Goal: Task Accomplishment & Management: Complete application form

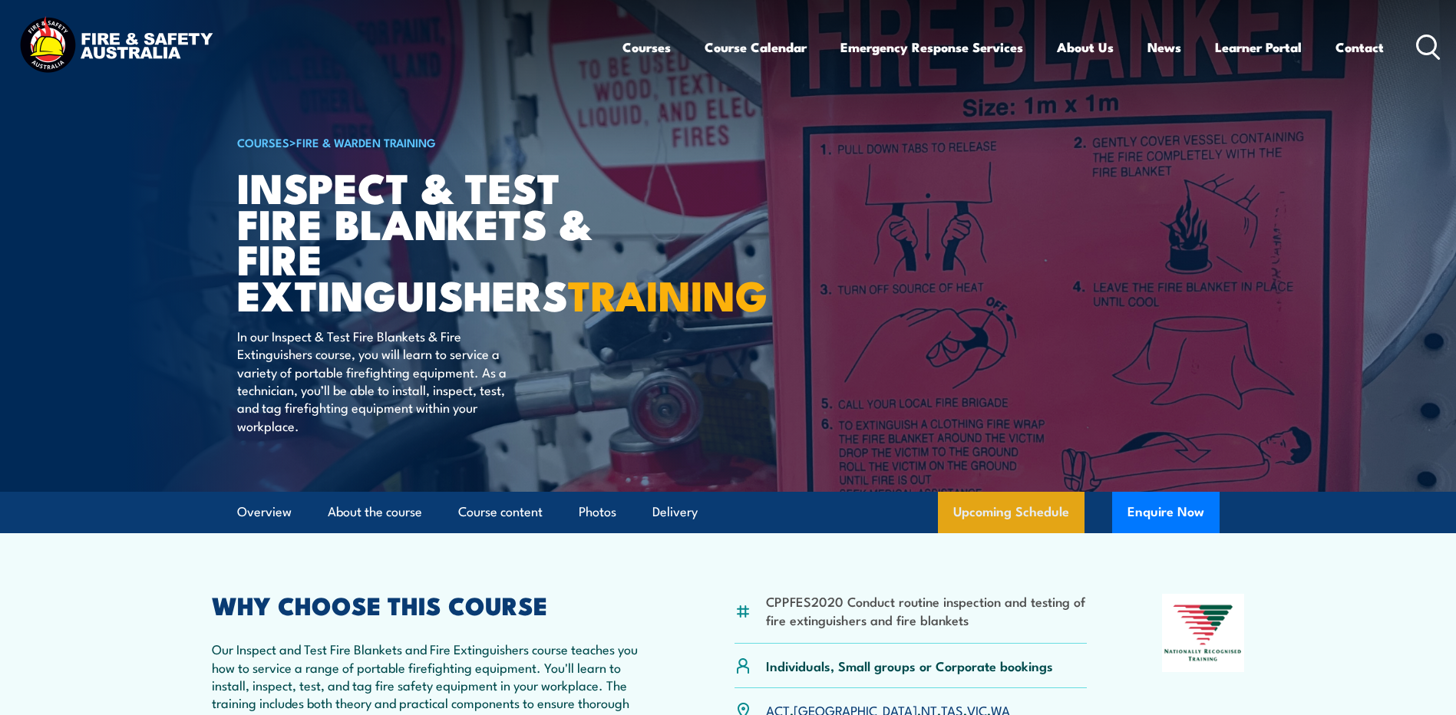
click at [982, 533] on link "Upcoming Schedule" at bounding box center [1011, 512] width 147 height 41
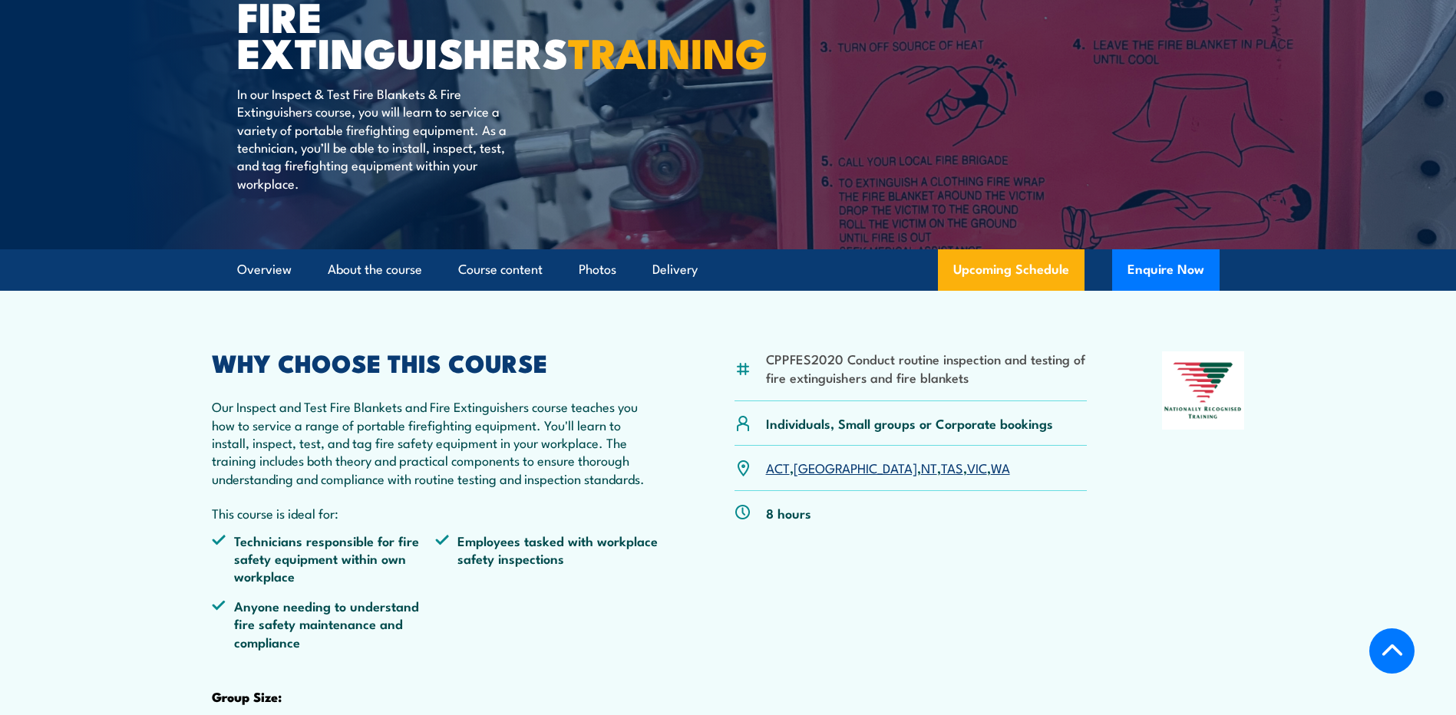
scroll to position [241, 0]
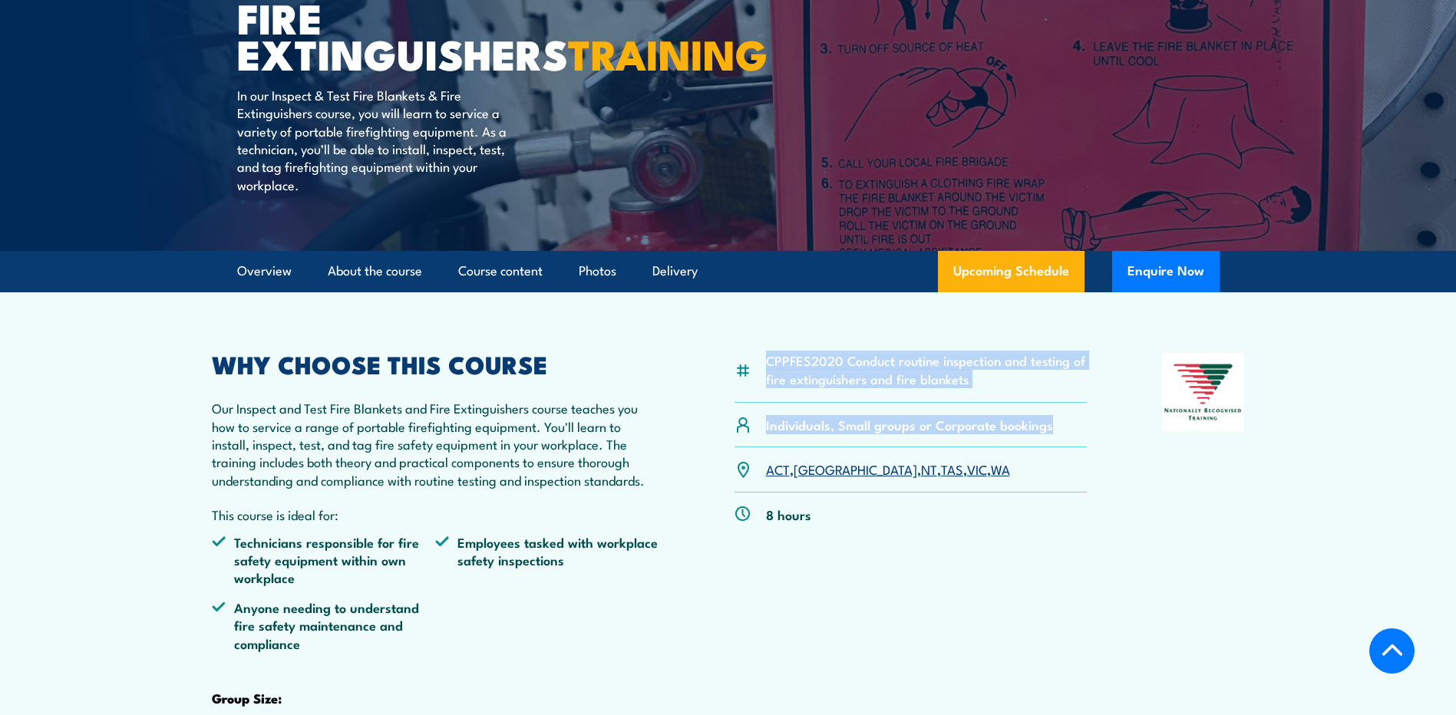
drag, startPoint x: 1053, startPoint y: 467, endPoint x: 748, endPoint y: 399, distance: 312.0
click at [748, 399] on div "CPPFES2020 Conduct routine inspection and testing of fire extinguishers and fir…" at bounding box center [910, 600] width 353 height 495
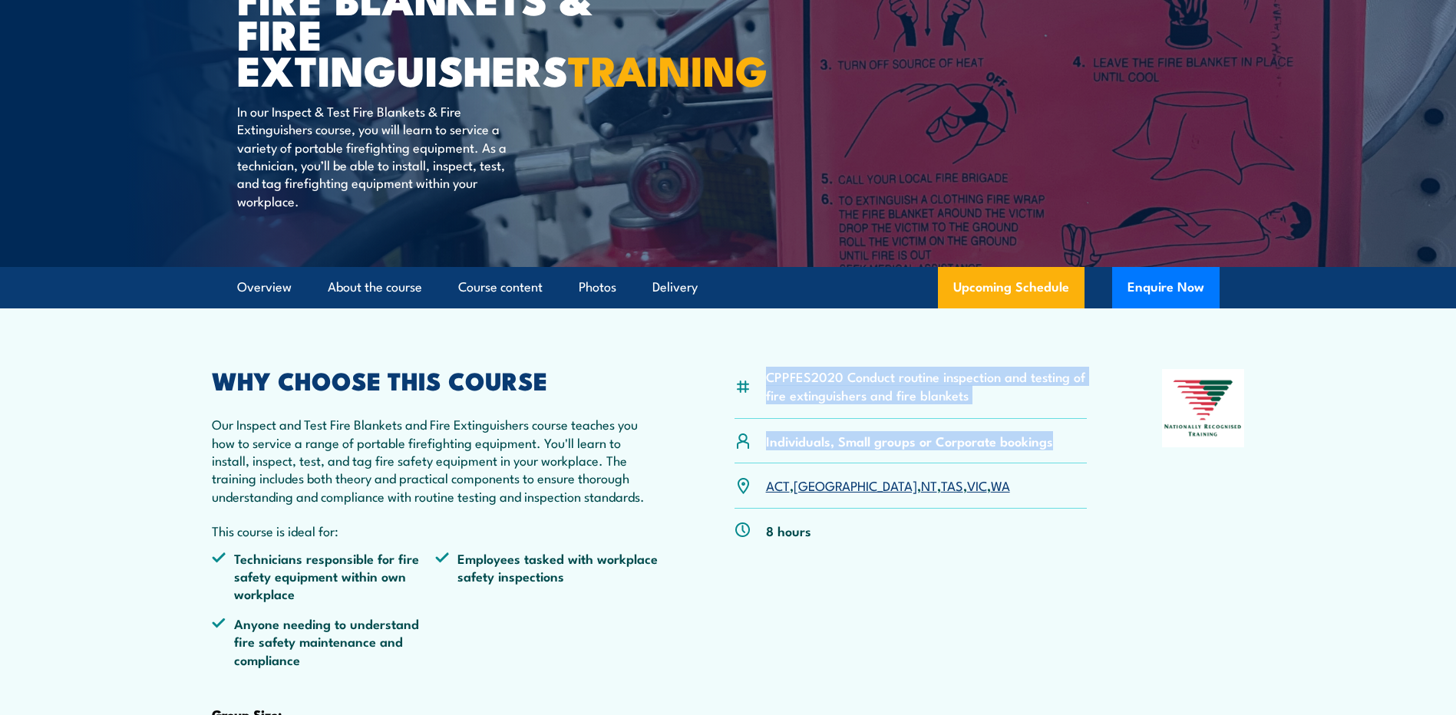
scroll to position [230, 0]
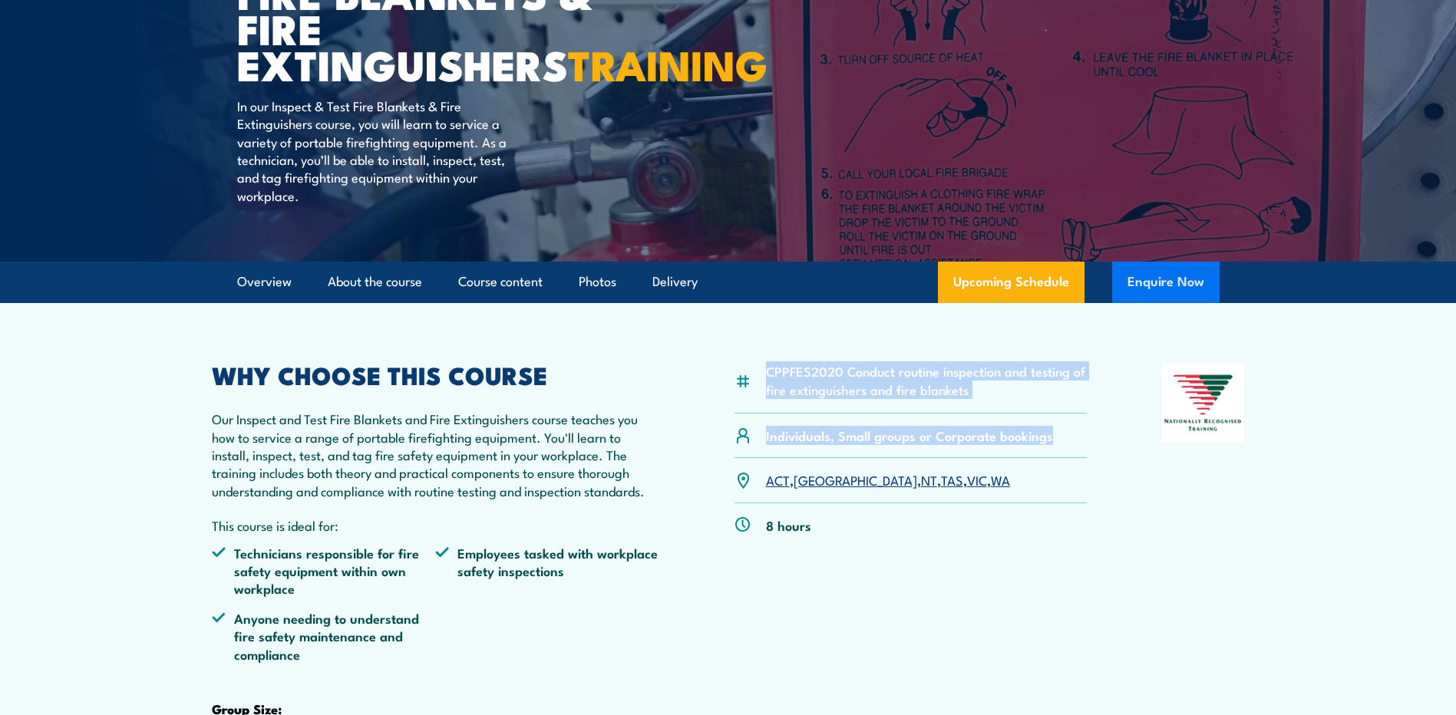
click at [1159, 303] on button "Enquire Now" at bounding box center [1165, 282] width 107 height 41
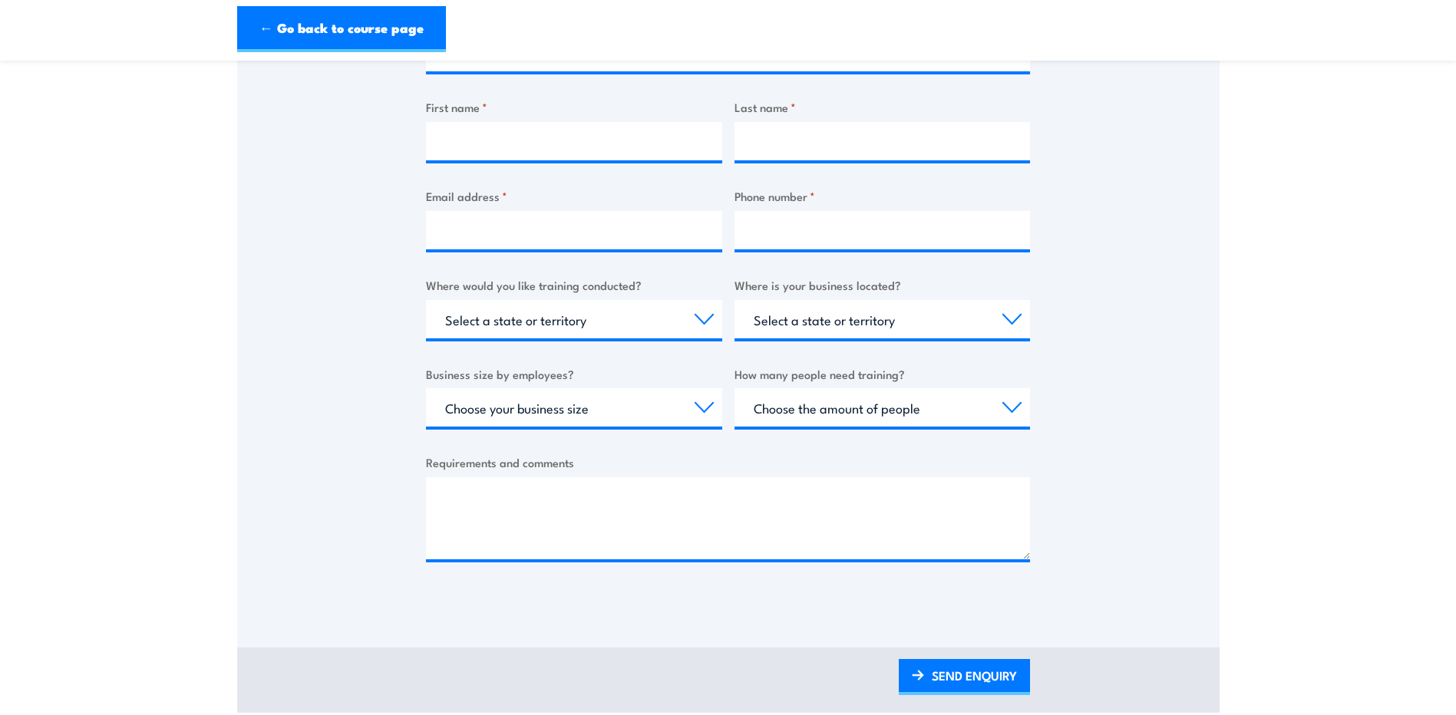
scroll to position [384, 0]
click at [820, 415] on select "Choose the amount of people 1 to 4 5 to 19 20+" at bounding box center [882, 407] width 296 height 38
click at [848, 415] on select "Choose the amount of people 1 to 4 5 to 19 20+" at bounding box center [882, 407] width 296 height 38
select select "5 to 19"
click at [734, 388] on select "Choose the amount of people 1 to 4 5 to 19 20+" at bounding box center [882, 407] width 296 height 38
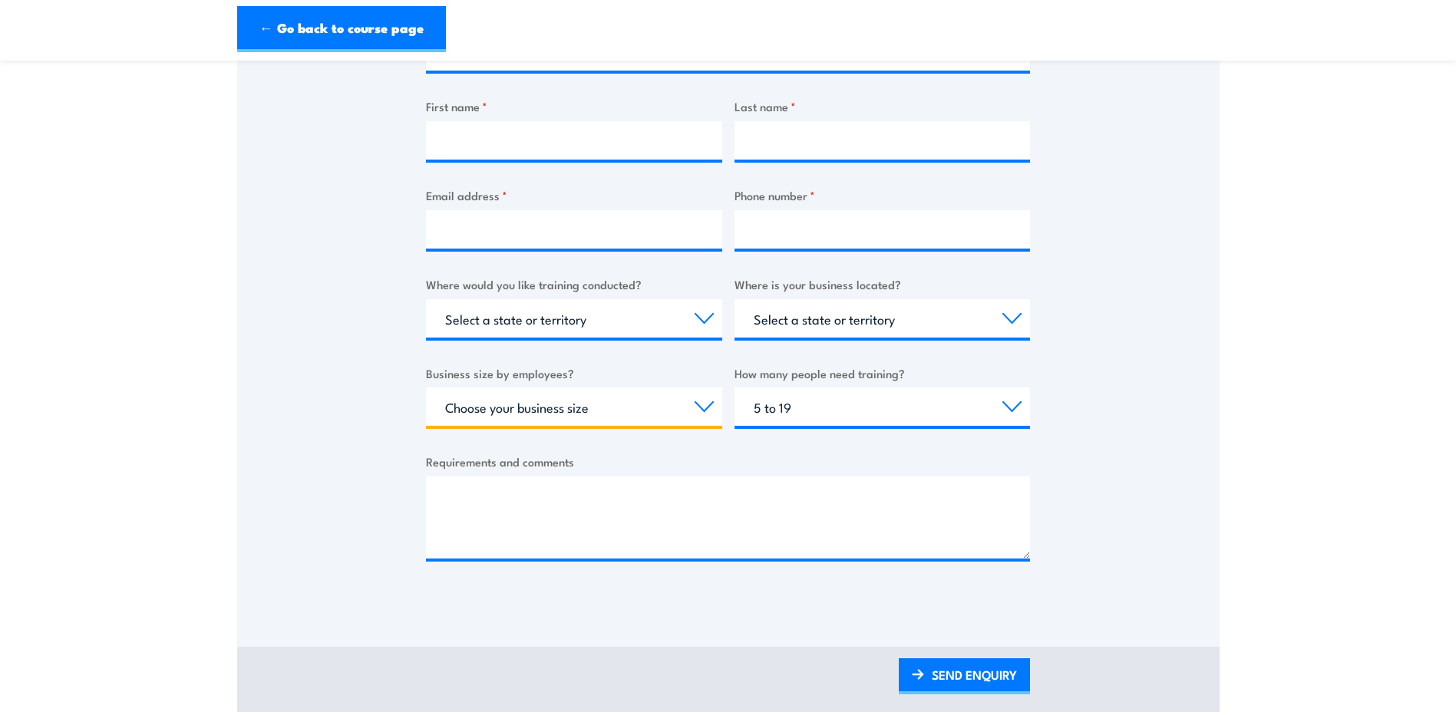
click at [568, 414] on select "Choose your business size 1 to 19 20 to 199 200+" at bounding box center [574, 407] width 296 height 38
select select "200+"
click at [426, 388] on select "Choose your business size 1 to 19 20 to 199 200+" at bounding box center [574, 407] width 296 height 38
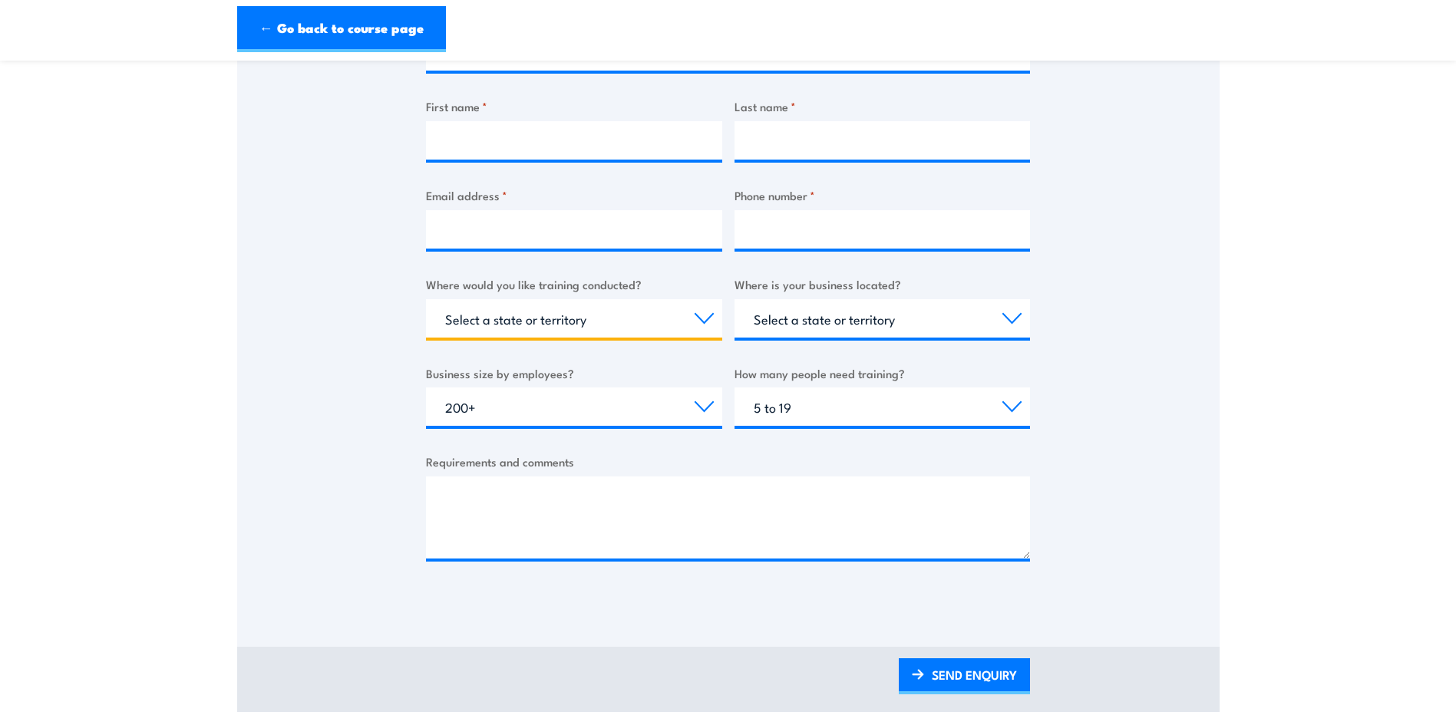
click at [520, 329] on select "Select a state or territory Nationally - multiple locations QLD NSW VIC SA ACT …" at bounding box center [574, 318] width 296 height 38
select select "[GEOGRAPHIC_DATA]"
click at [426, 299] on select "Select a state or territory Nationally - multiple locations QLD NSW VIC SA ACT …" at bounding box center [574, 318] width 296 height 38
click at [798, 320] on select "Select a state or territory QLD NSW VIC SA ACT WA TAS NT" at bounding box center [882, 318] width 296 height 38
select select "[GEOGRAPHIC_DATA]"
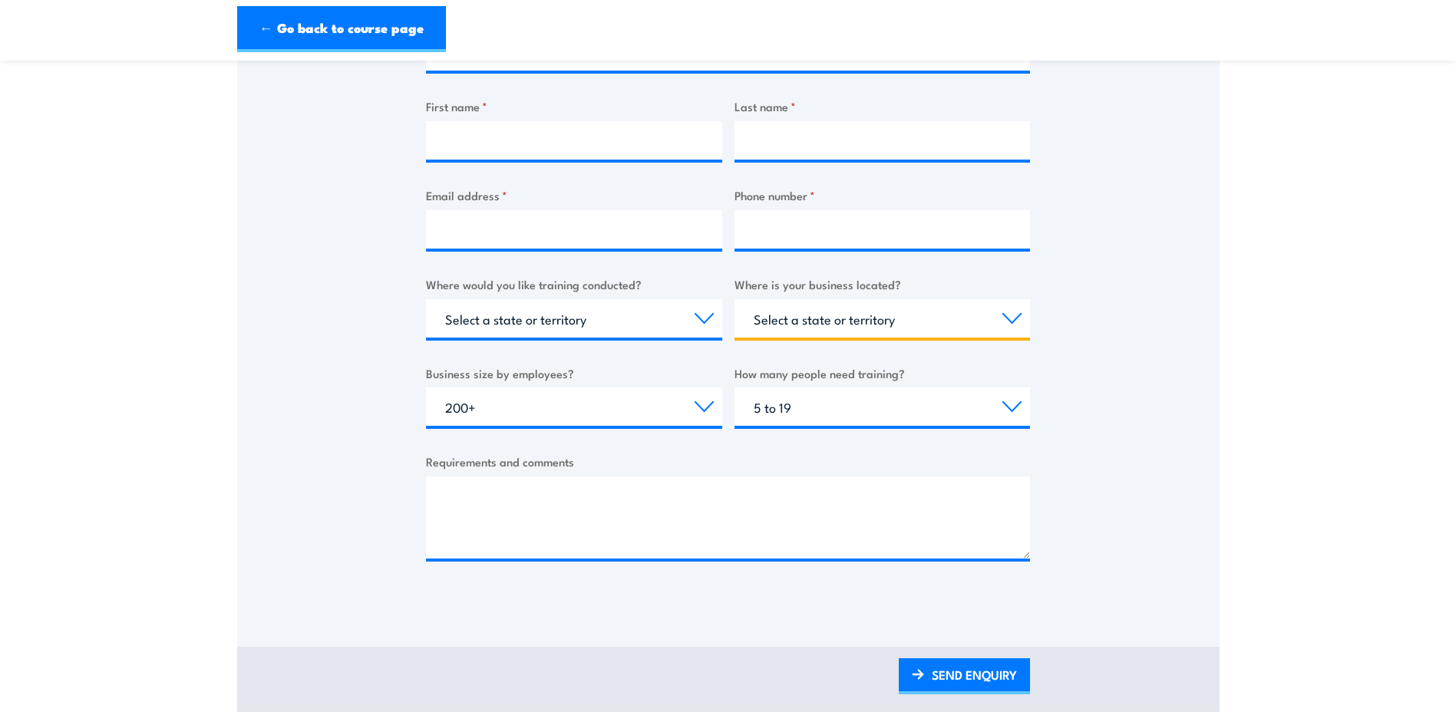
click at [734, 299] on select "Select a state or territory QLD NSW VIC SA ACT WA TAS NT" at bounding box center [882, 318] width 296 height 38
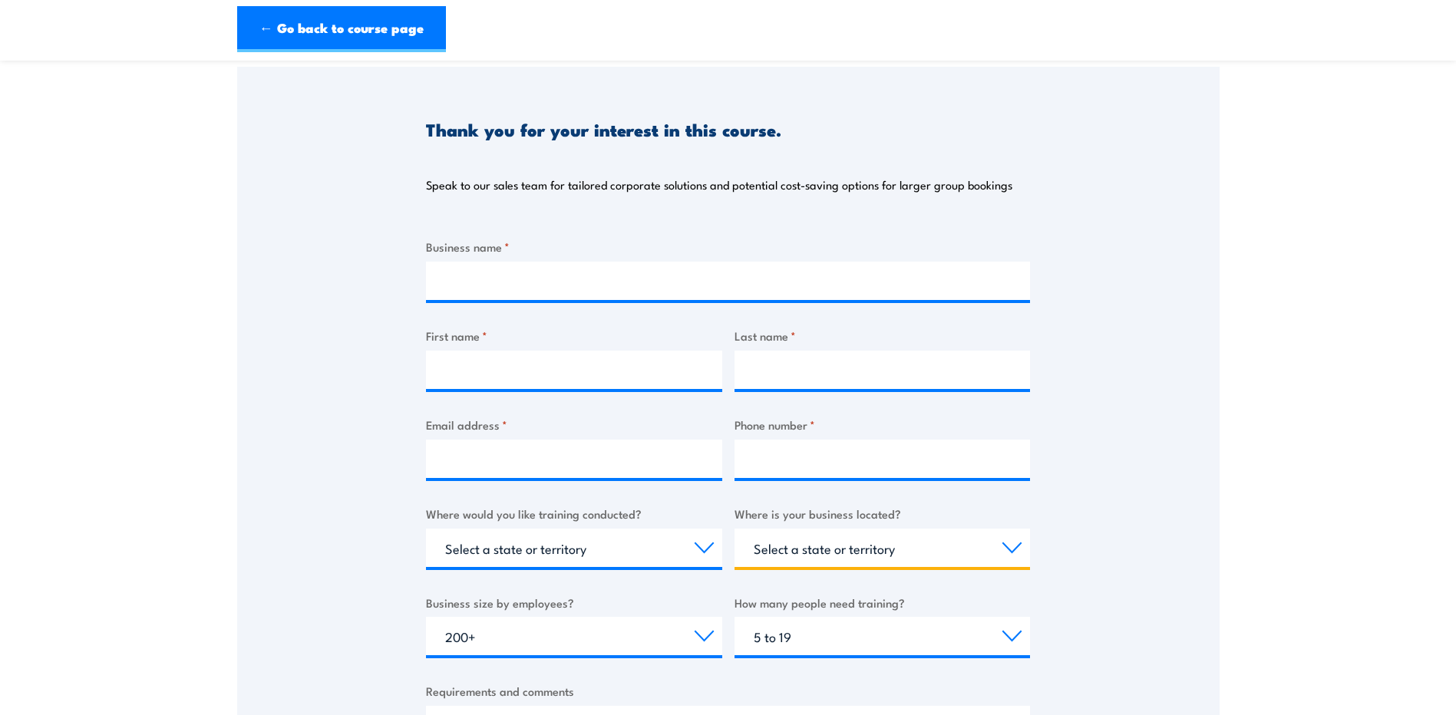
scroll to position [153, 0]
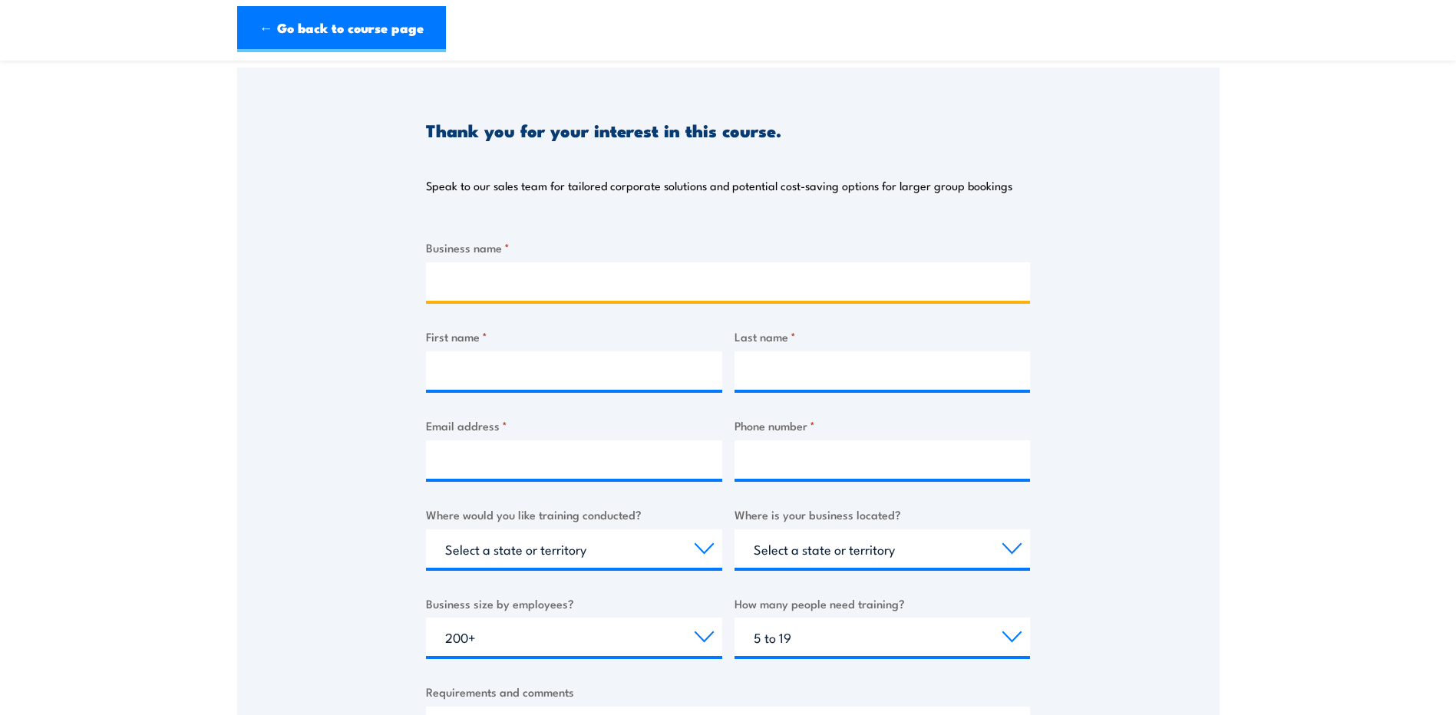
drag, startPoint x: 500, startPoint y: 270, endPoint x: 486, endPoint y: 262, distance: 16.5
click at [500, 270] on input "Business name *" at bounding box center [728, 281] width 604 height 38
type input "Martinus"
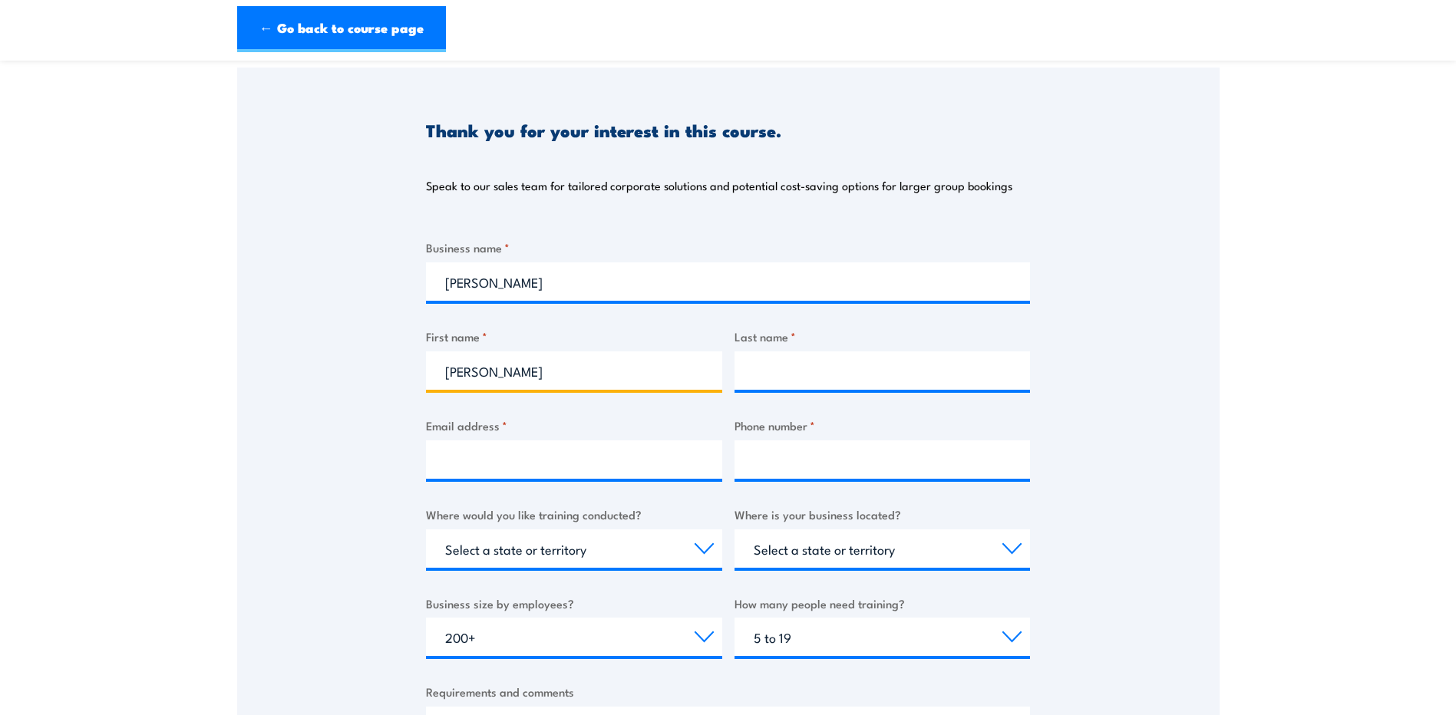
type input "Jacey"
type input "Renton"
type input "jacey.renton@martinus.com.au"
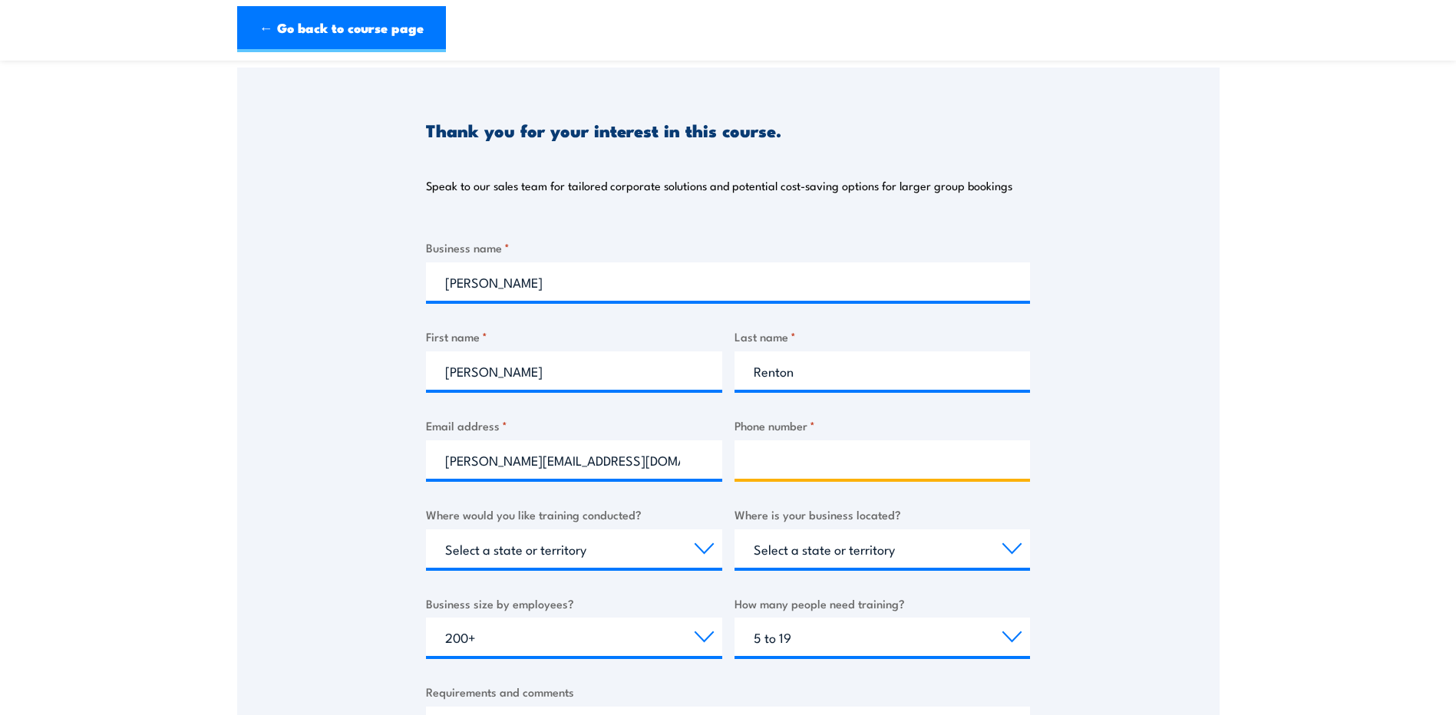
type input "0434237320"
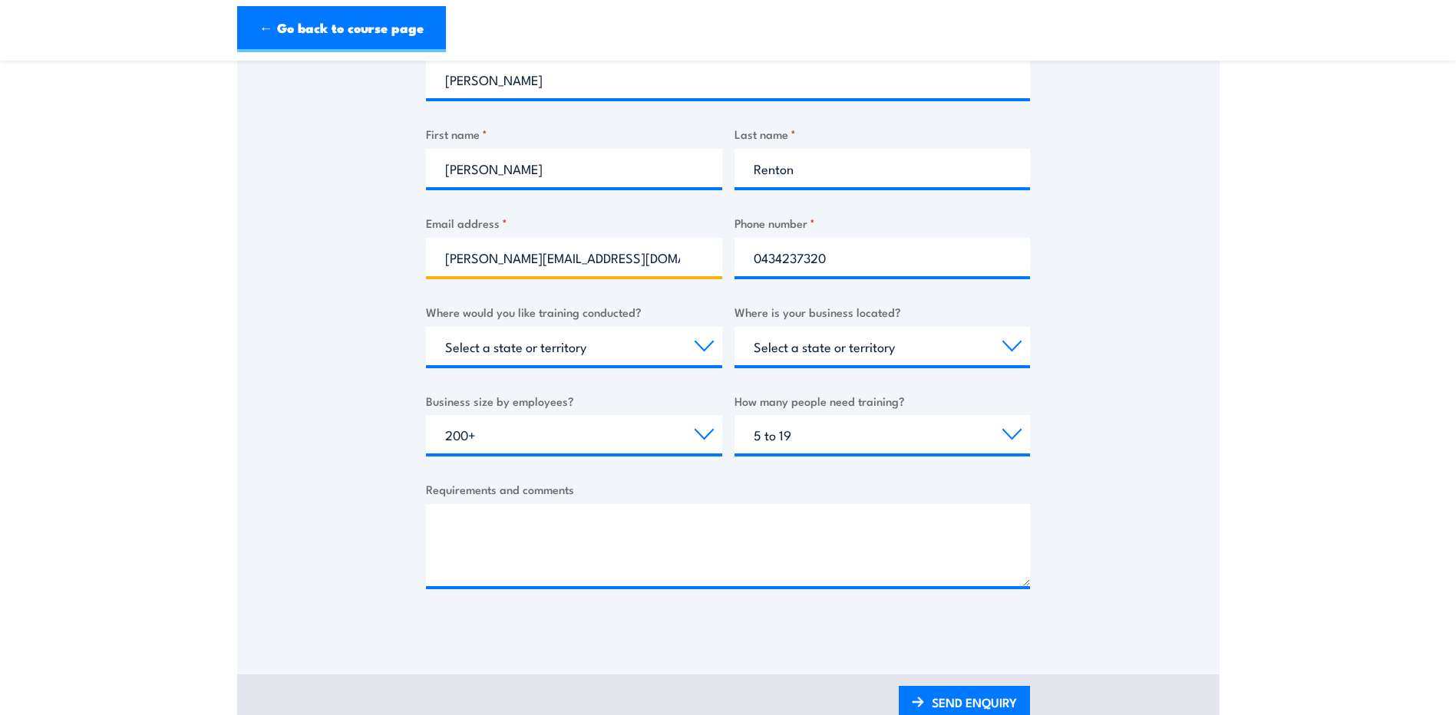
scroll to position [384, 0]
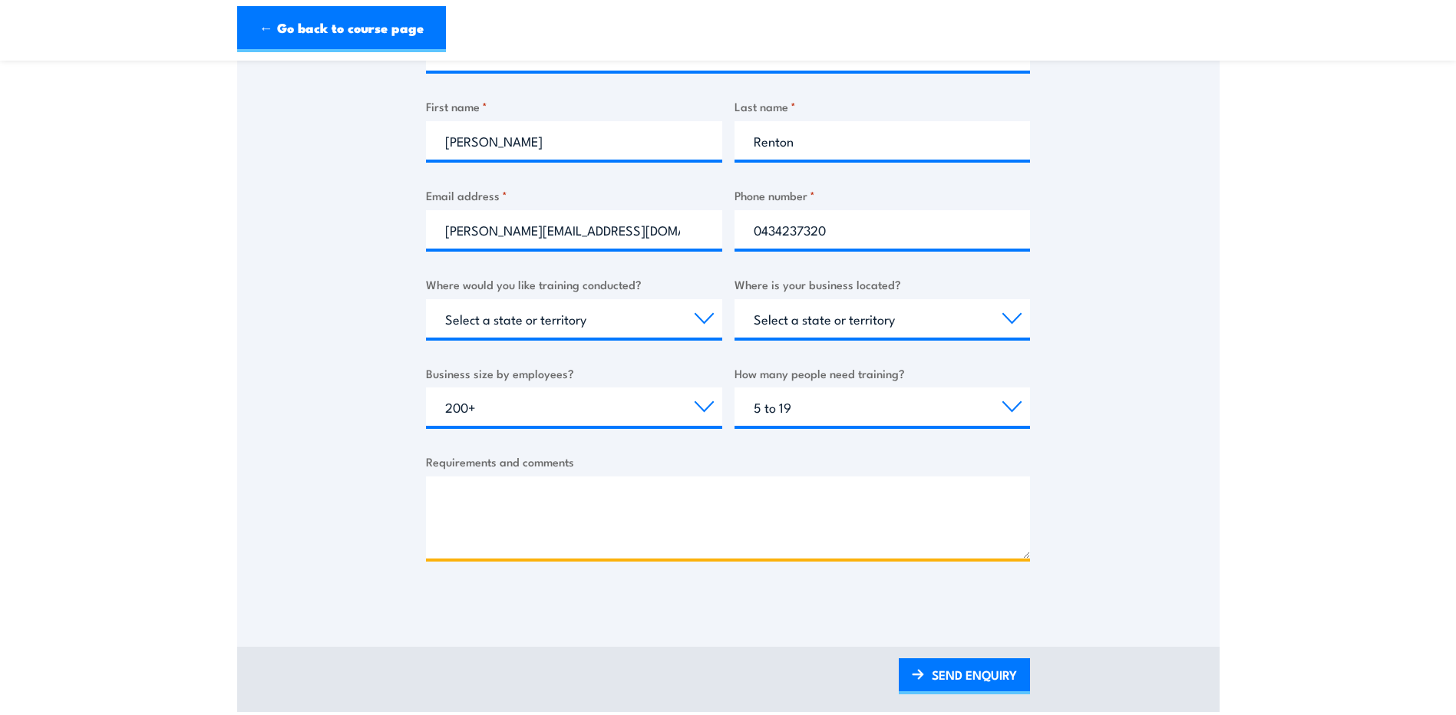
click at [500, 509] on textarea "Requirements and comments" at bounding box center [728, 518] width 604 height 82
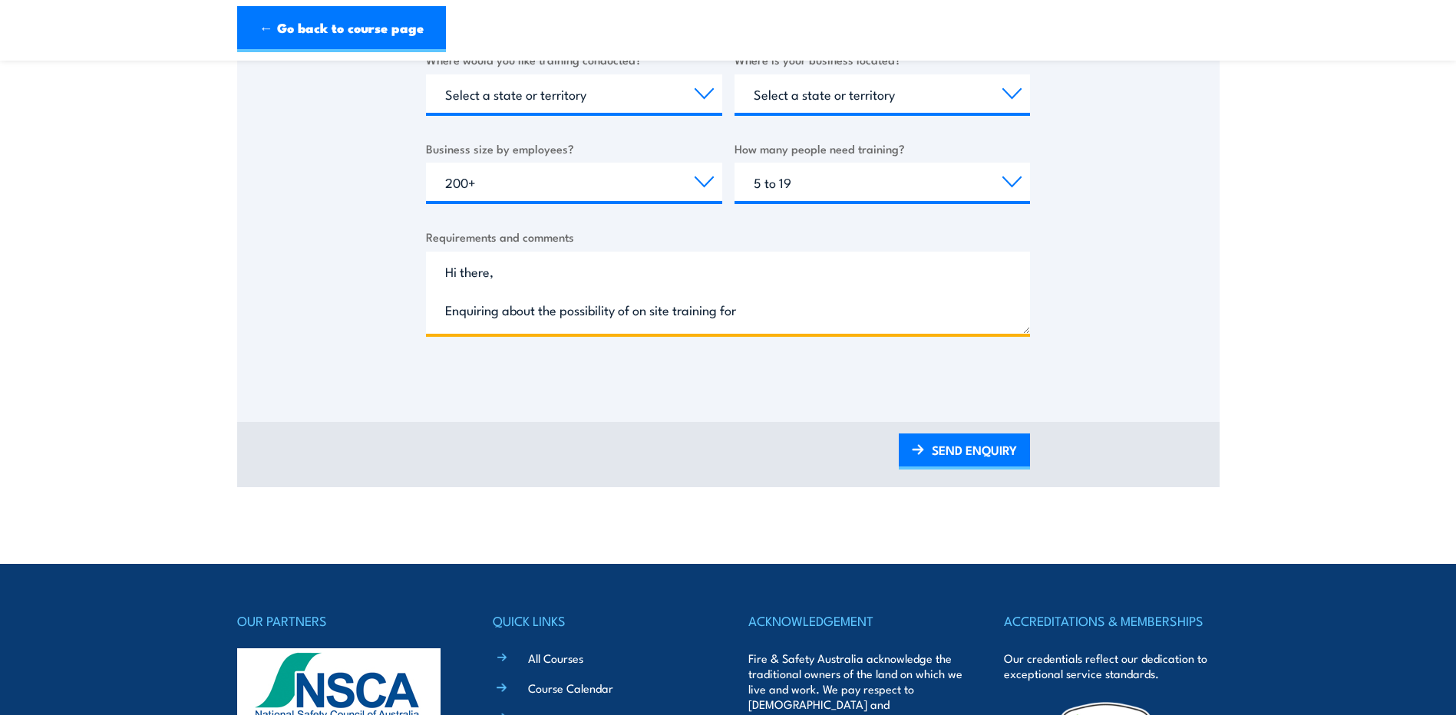
scroll to position [691, 0]
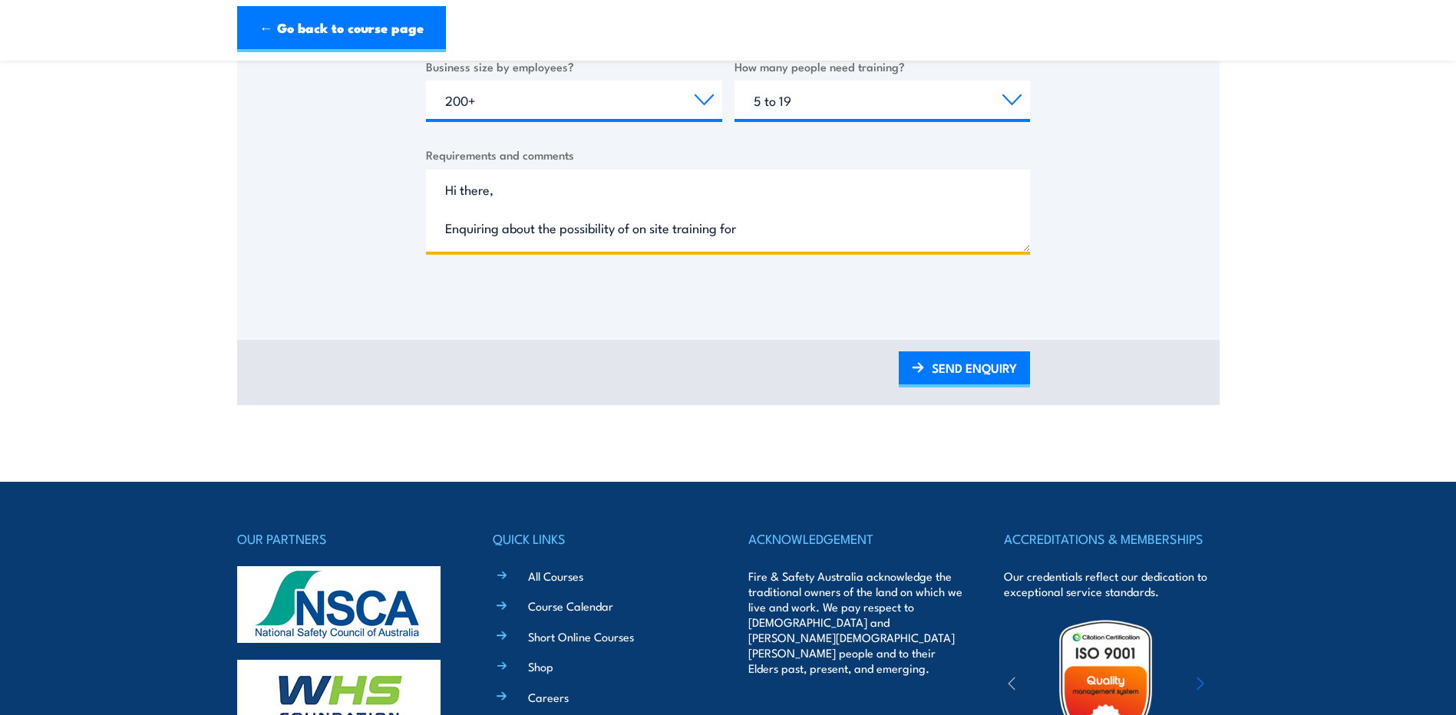
click at [749, 233] on textarea "Hi there, Enquiring about the possibility of on site training for" at bounding box center [728, 211] width 604 height 82
paste textarea "The course—CPPFES2020: Conduct routine inspection and testing of fire extinguis…"
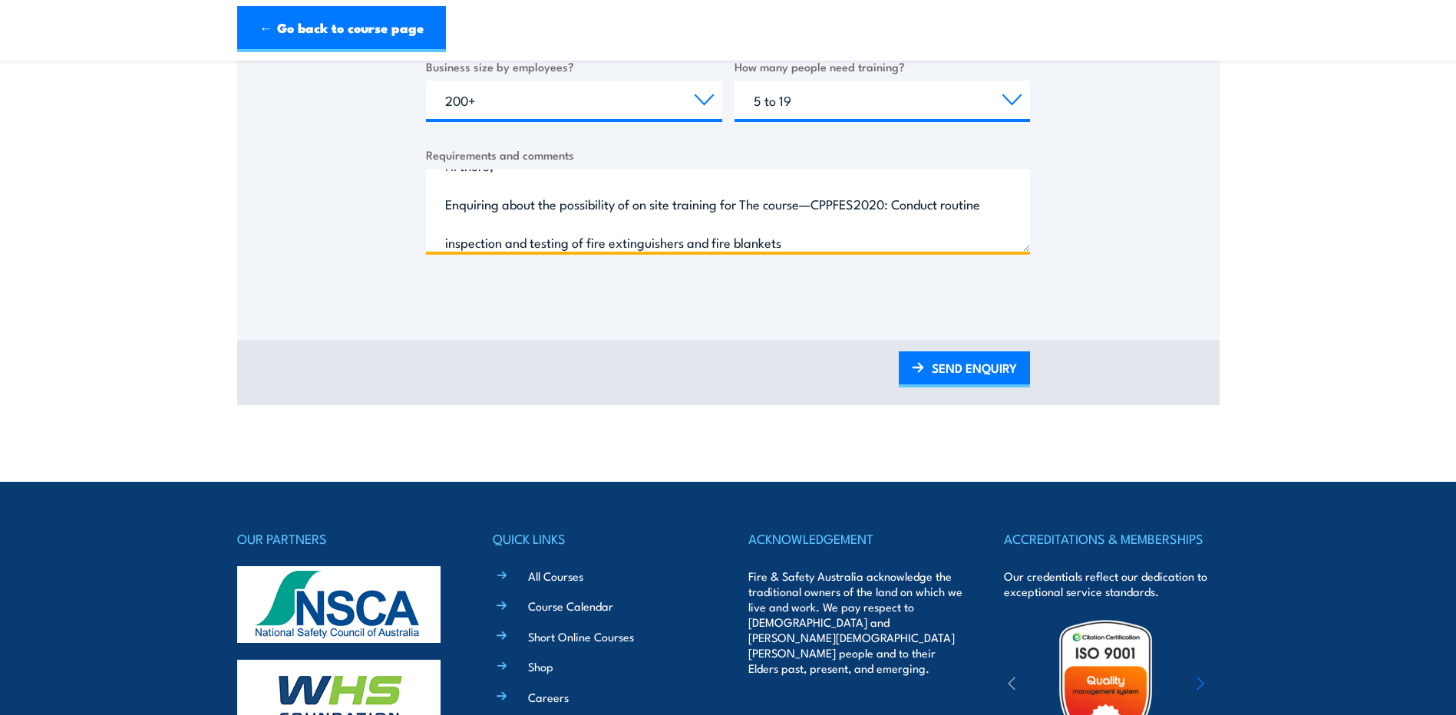
click at [747, 205] on textarea "Hi there, Enquiring about the possibility of on site training for The course—CP…" at bounding box center [728, 211] width 604 height 82
click at [440, 244] on textarea "Hi there, Enquiring about the possibility of on site training for the course—CP…" at bounding box center [728, 211] width 604 height 82
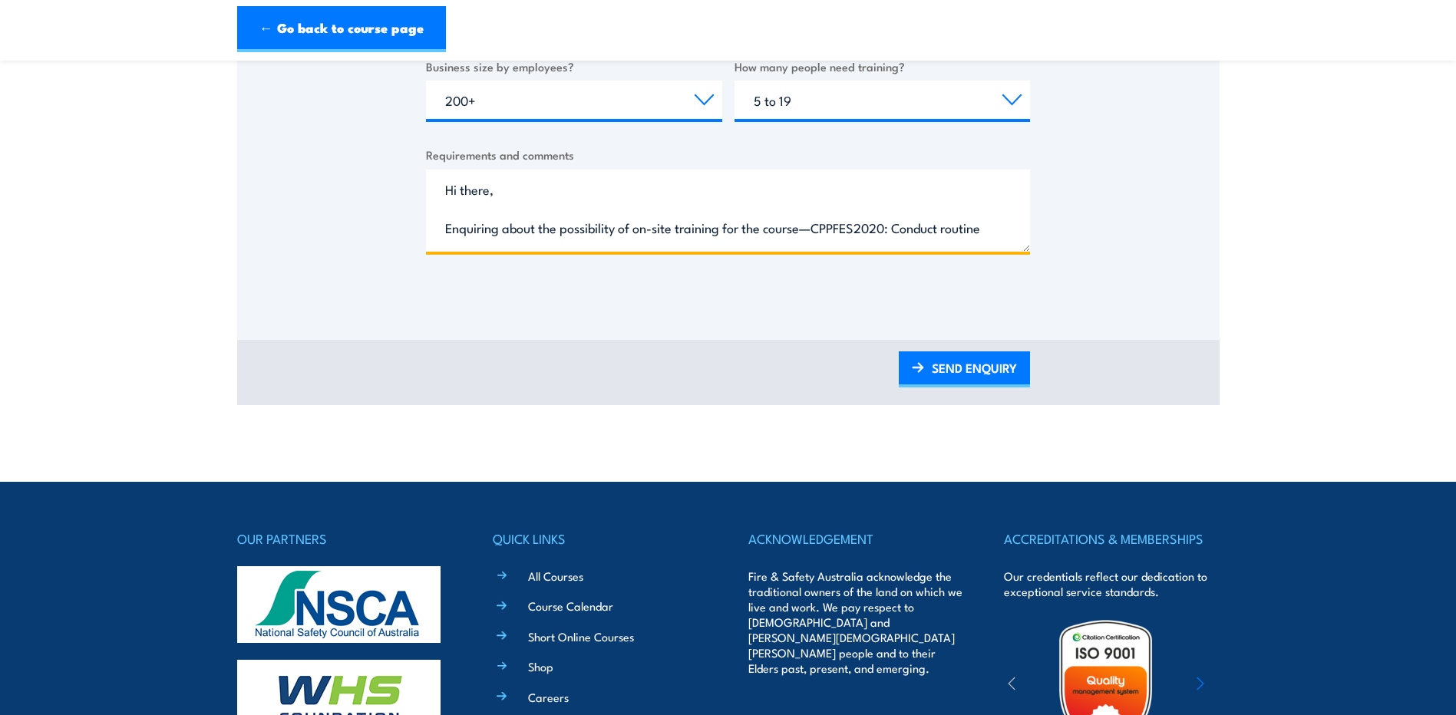
scroll to position [33, 0]
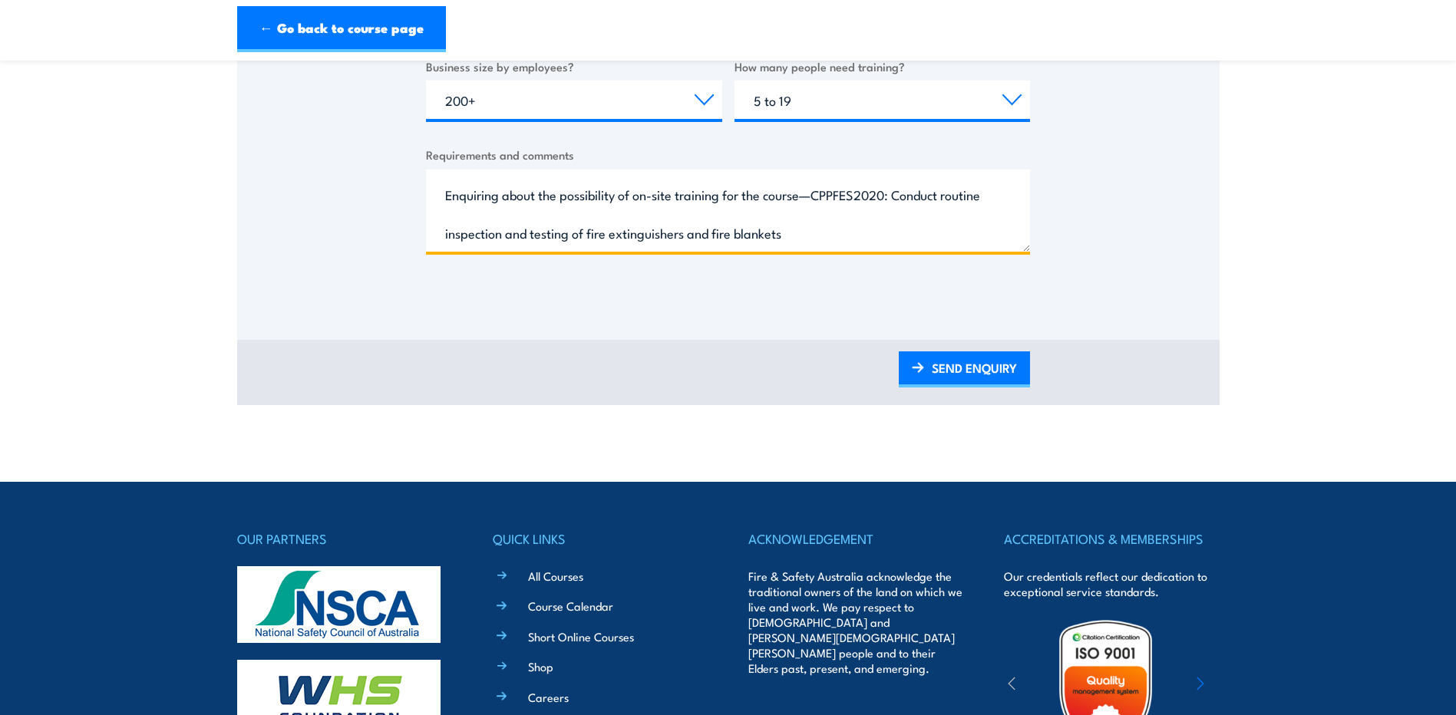
click at [856, 233] on textarea "Hi there, Enquiring about the possibility of on-site training for the course—CP…" at bounding box center [728, 211] width 604 height 82
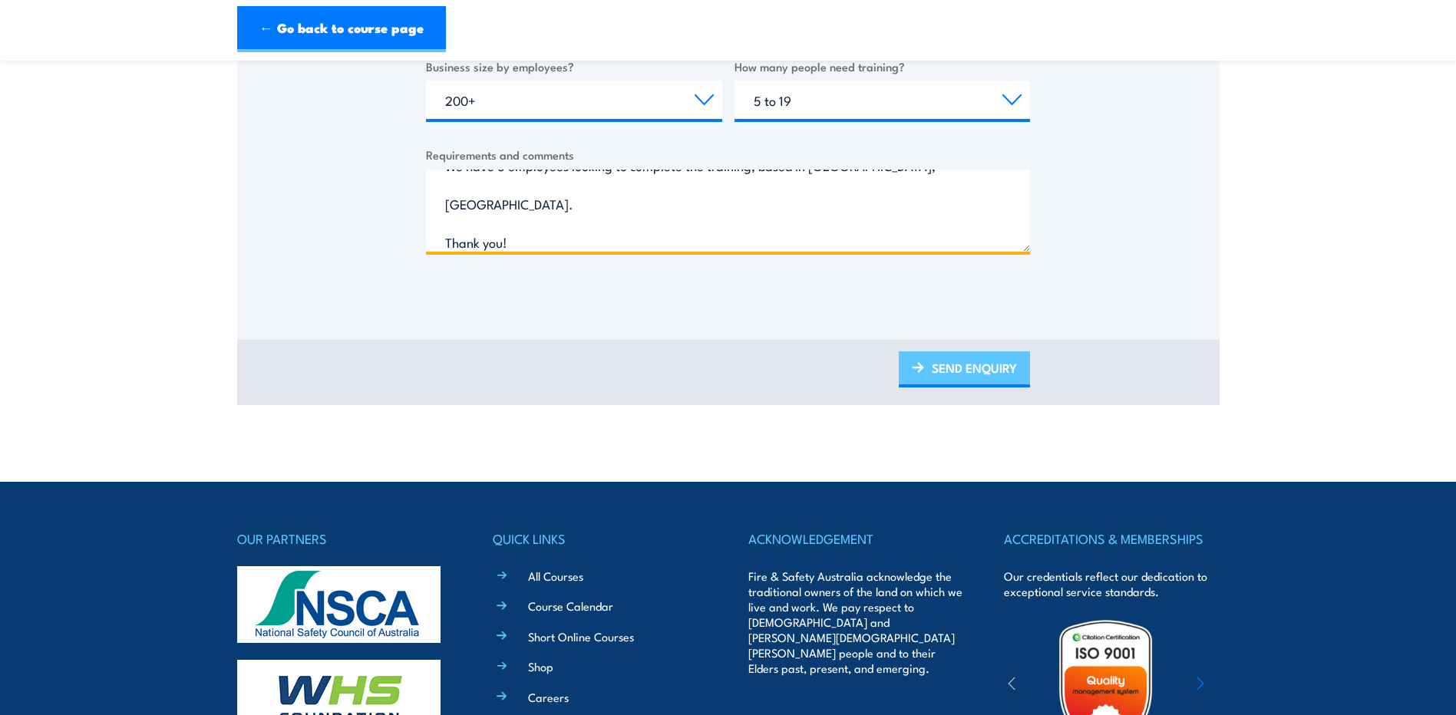
type textarea "Hi there, Enquiring about the possibility of on-site training for the course—CP…"
click at [980, 364] on link "SEND ENQUIRY" at bounding box center [964, 369] width 131 height 36
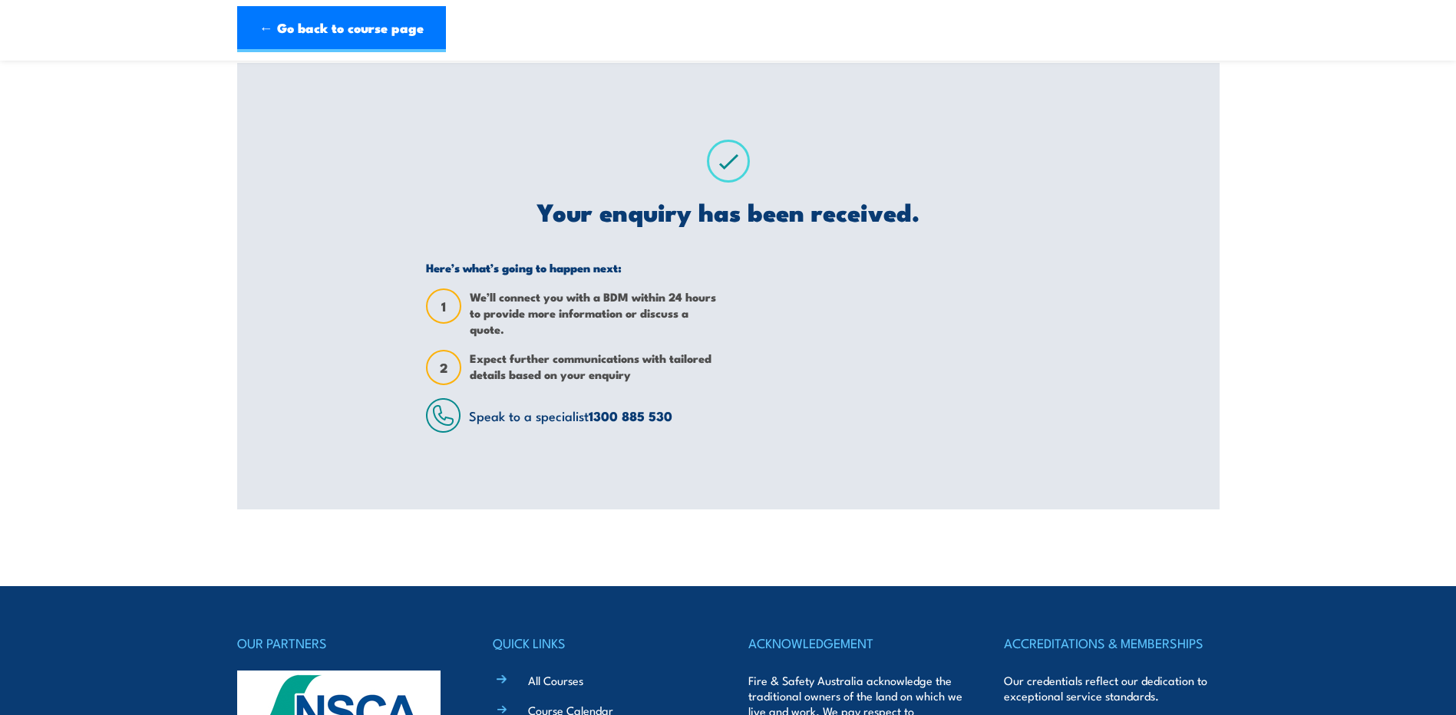
scroll to position [0, 0]
